Goal: Information Seeking & Learning: Learn about a topic

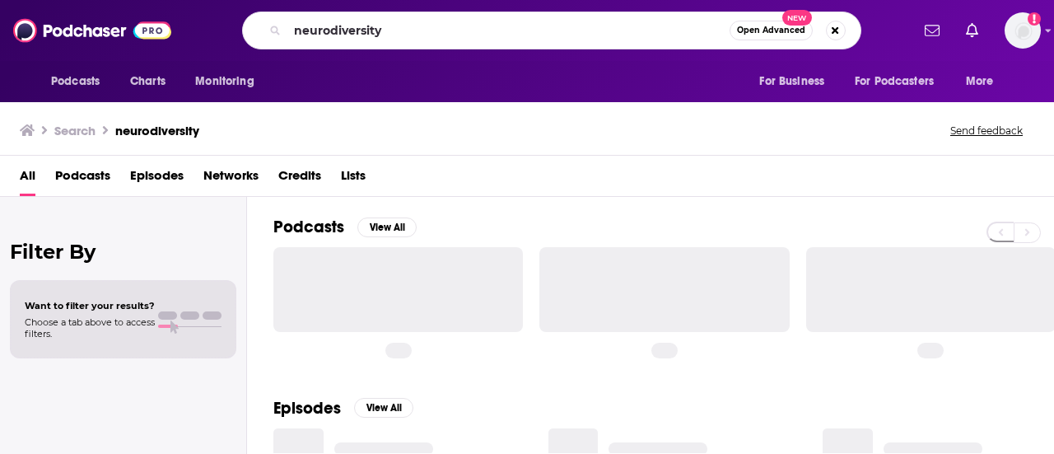
click at [347, 30] on input "neurodiversity" at bounding box center [508, 30] width 442 height 26
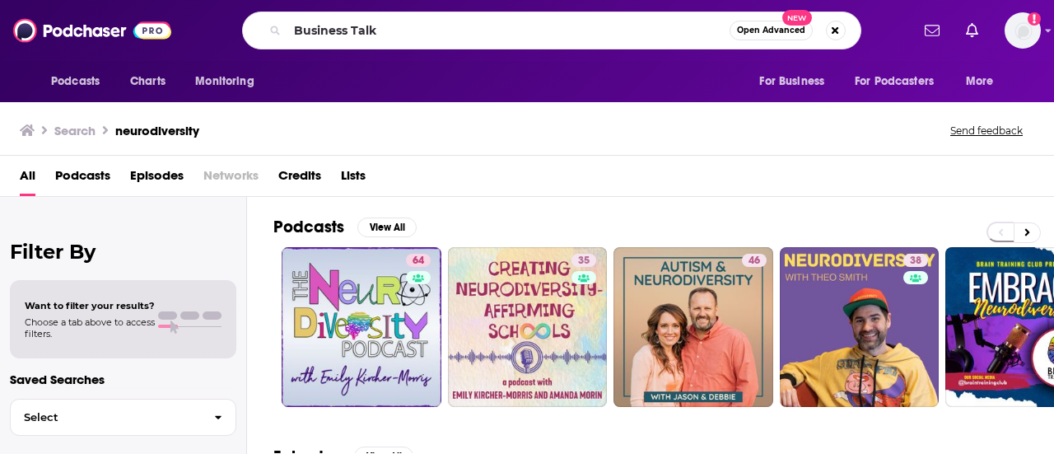
type input "Business Talk"
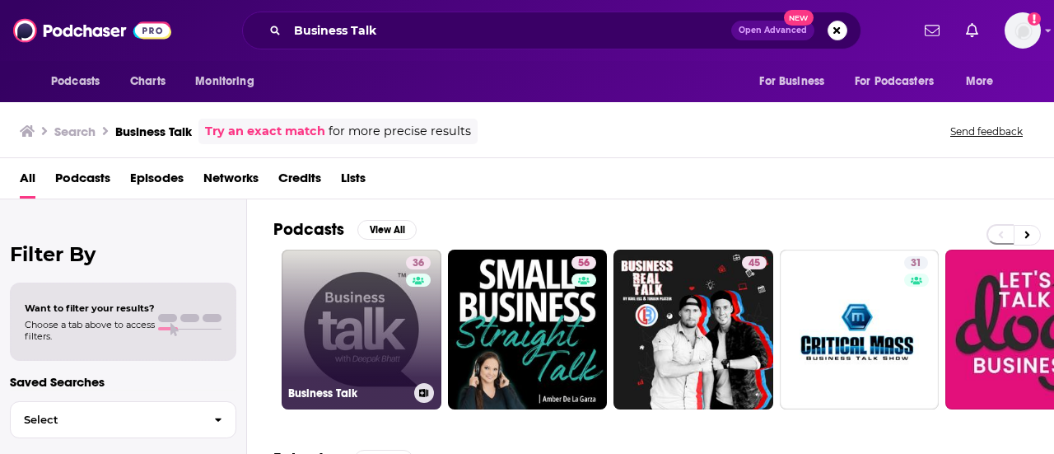
click at [412, 333] on div "36" at bounding box center [420, 319] width 29 height 127
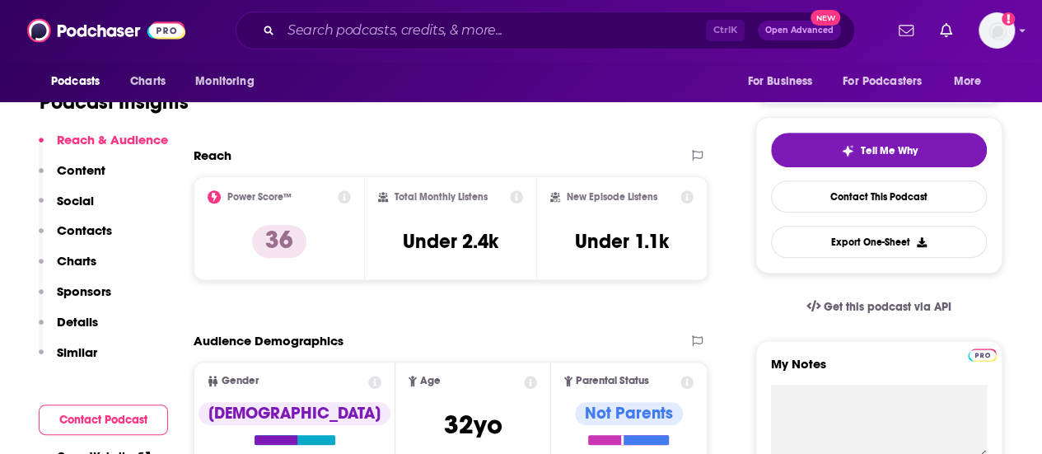
scroll to position [352, 0]
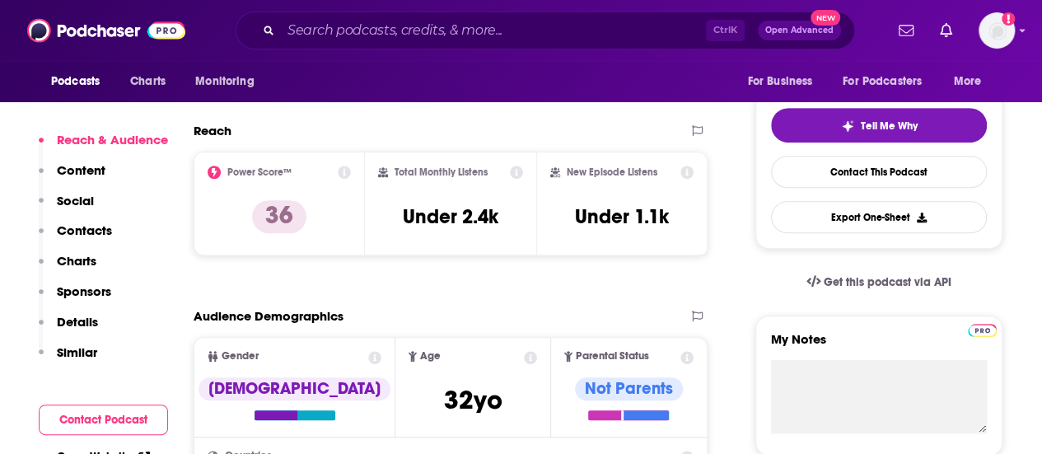
click at [446, 235] on div "Total Monthly Listens Under 2.4k" at bounding box center [450, 204] width 145 height 76
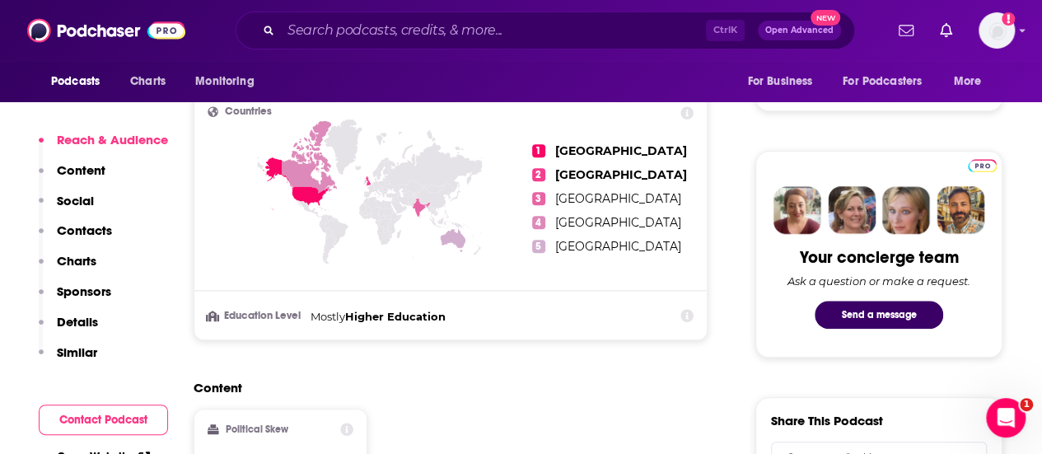
scroll to position [696, 0]
